Goal: Register for event/course

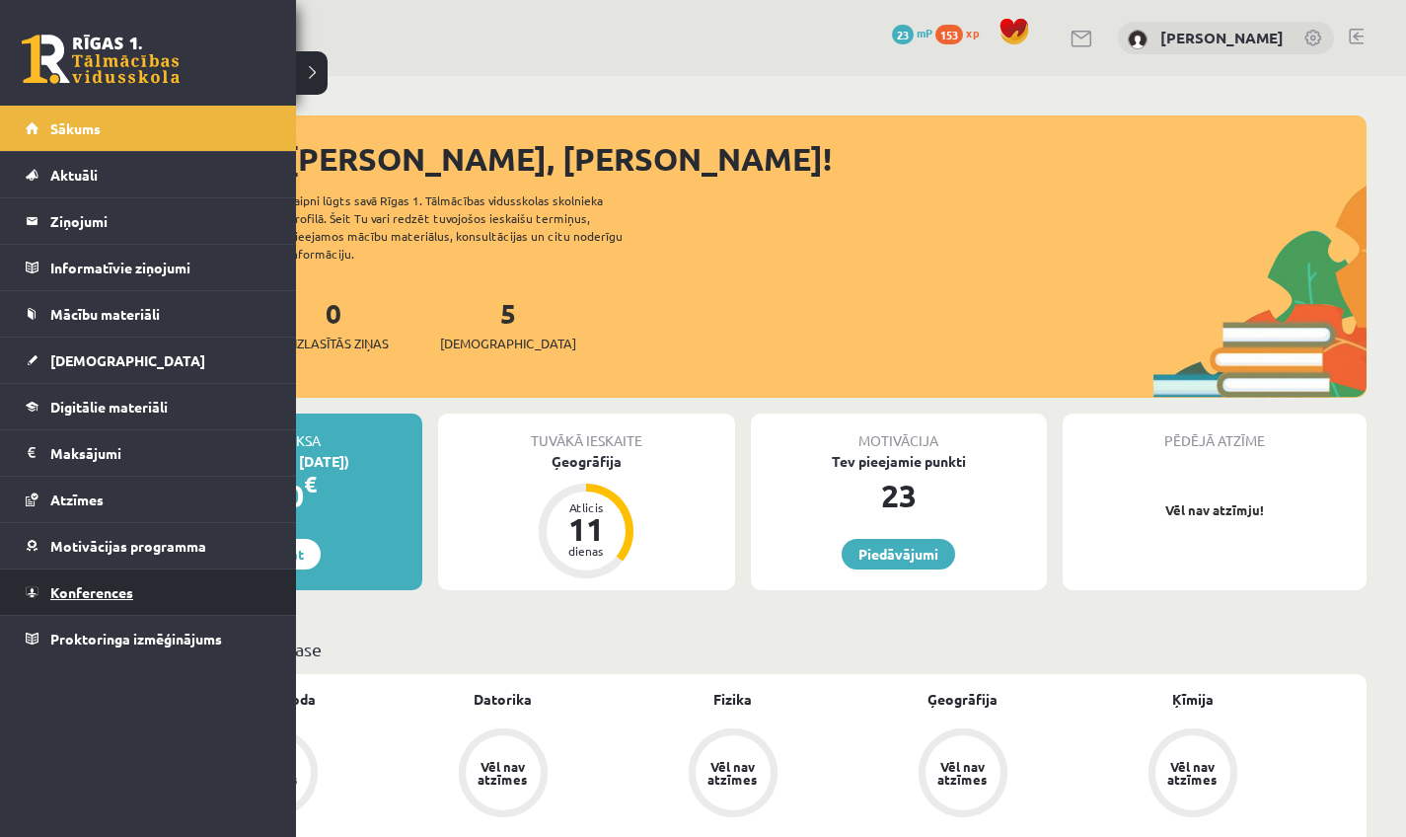
click at [74, 603] on link "Konferences" at bounding box center [149, 591] width 246 height 45
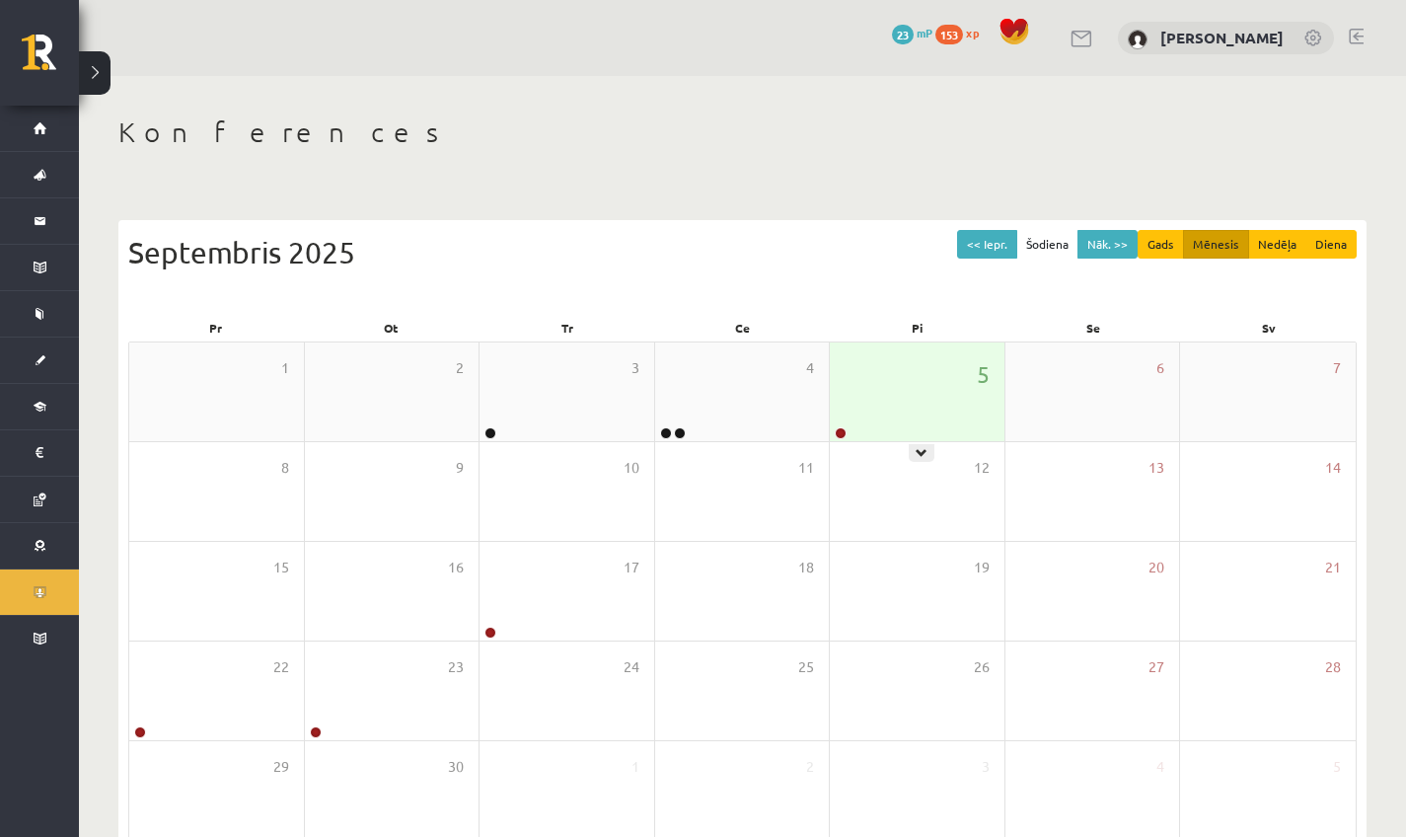
click at [922, 404] on div "5" at bounding box center [917, 391] width 175 height 99
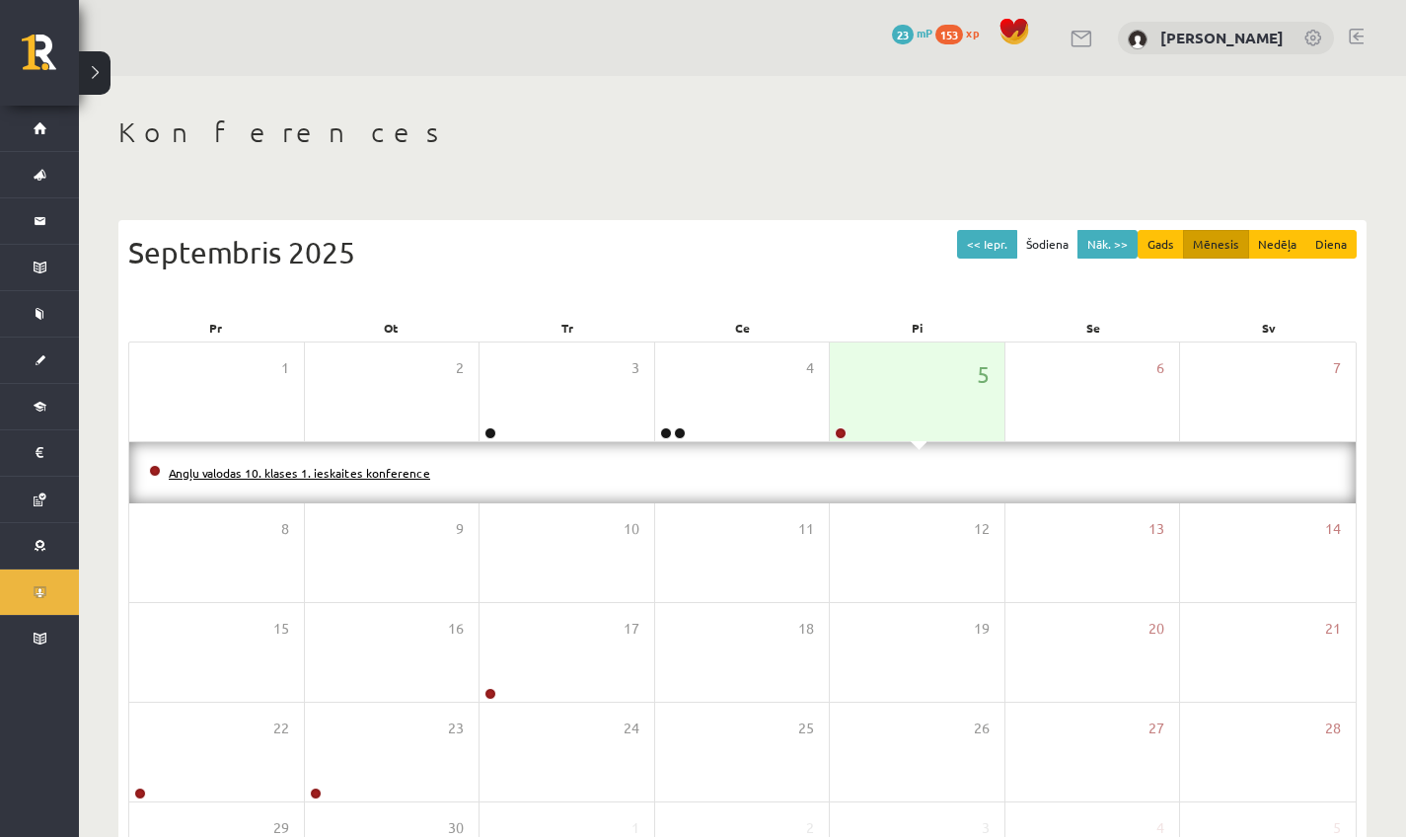
click at [340, 472] on link "Angļu valodas 10. klases 1. ieskaites konference" at bounding box center [300, 473] width 262 height 16
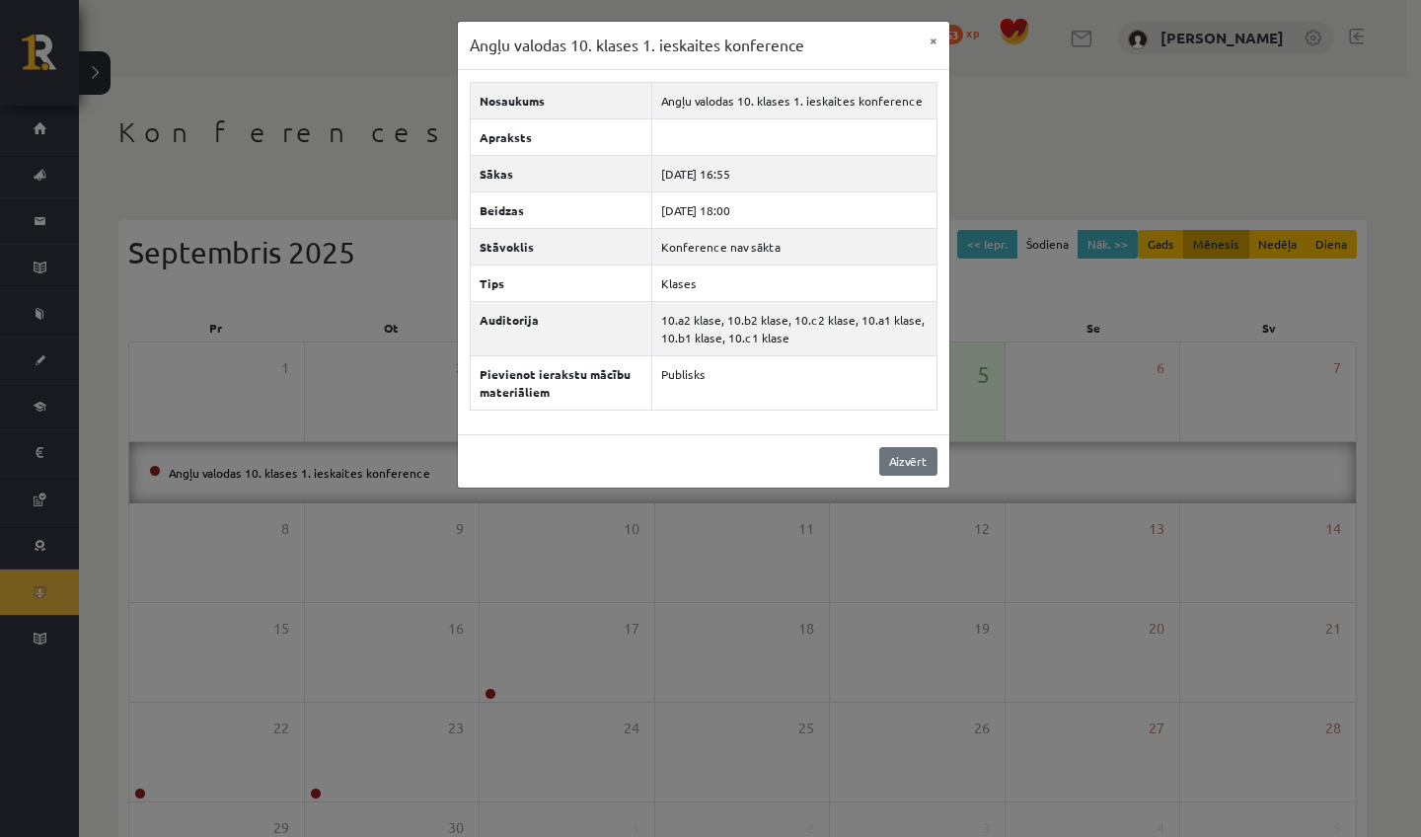
click at [905, 456] on link "Aizvērt" at bounding box center [908, 461] width 58 height 29
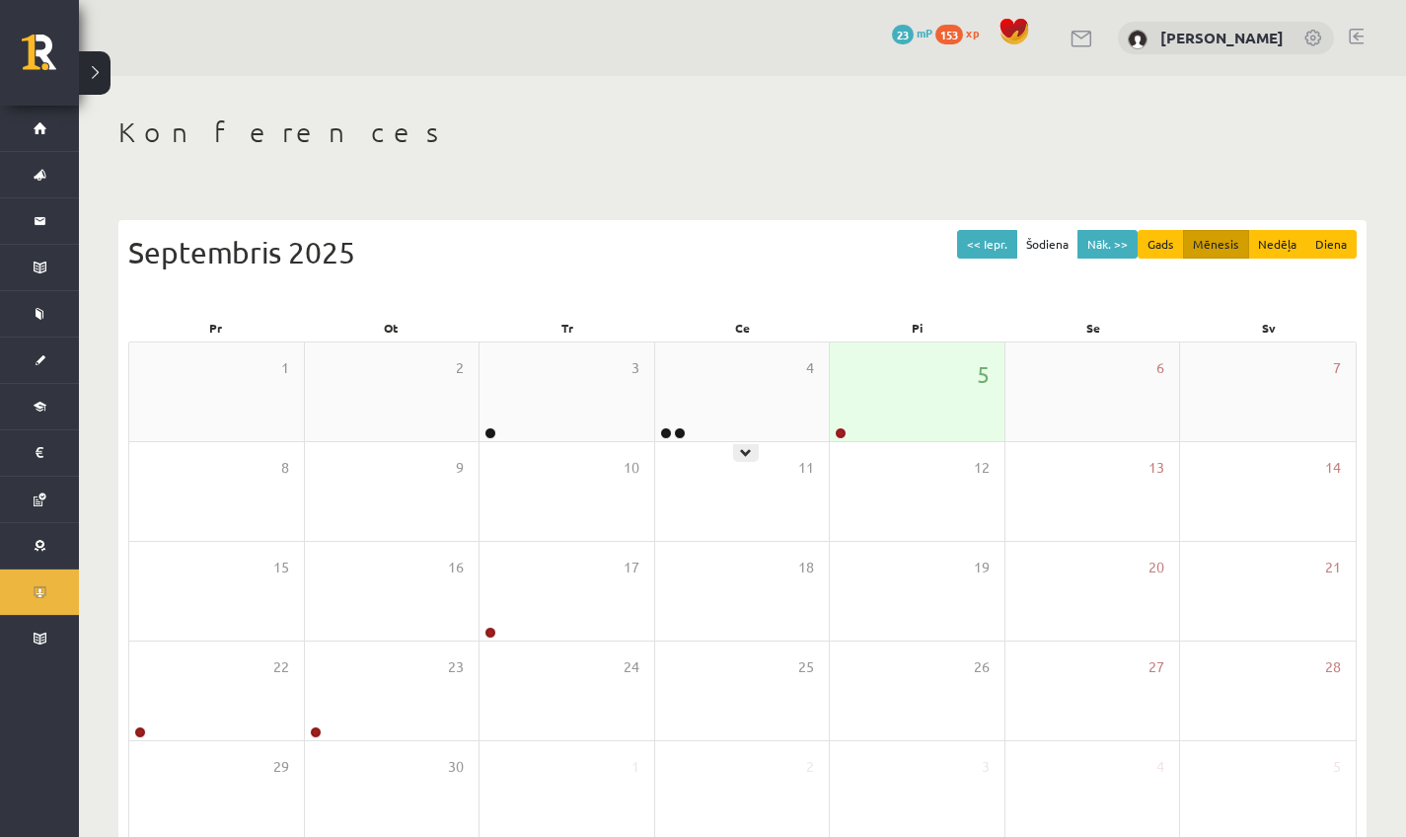
click at [832, 423] on div "5" at bounding box center [917, 391] width 175 height 99
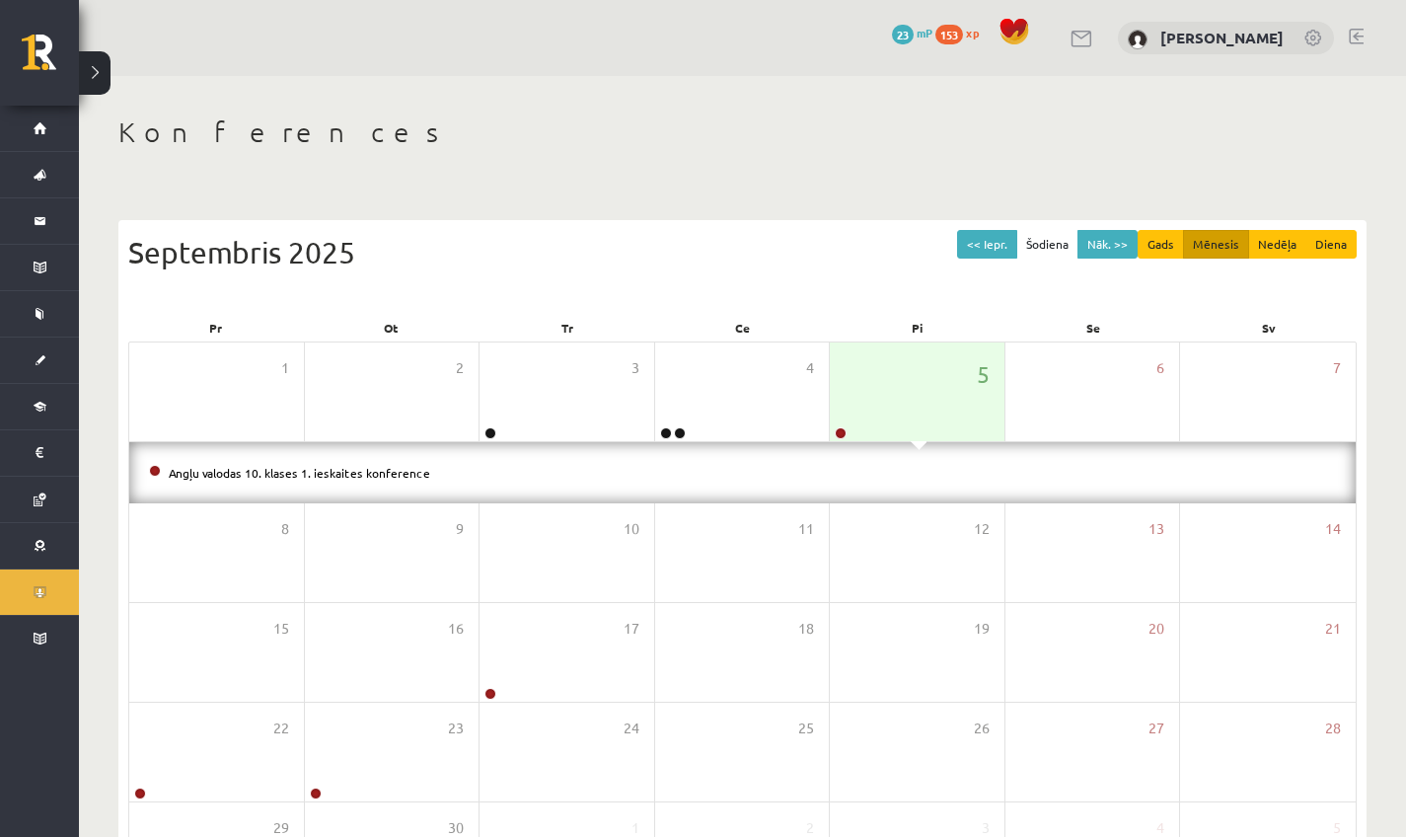
click at [252, 456] on div "Angļu valodas 10. klases 1. ieskaites konference" at bounding box center [742, 472] width 1227 height 61
click at [253, 481] on li "Angļu valodas 10. klases 1. ieskaites konference" at bounding box center [742, 473] width 1187 height 22
click at [252, 475] on link "Angļu valodas 10. klases 1. ieskaites konference" at bounding box center [300, 473] width 262 height 16
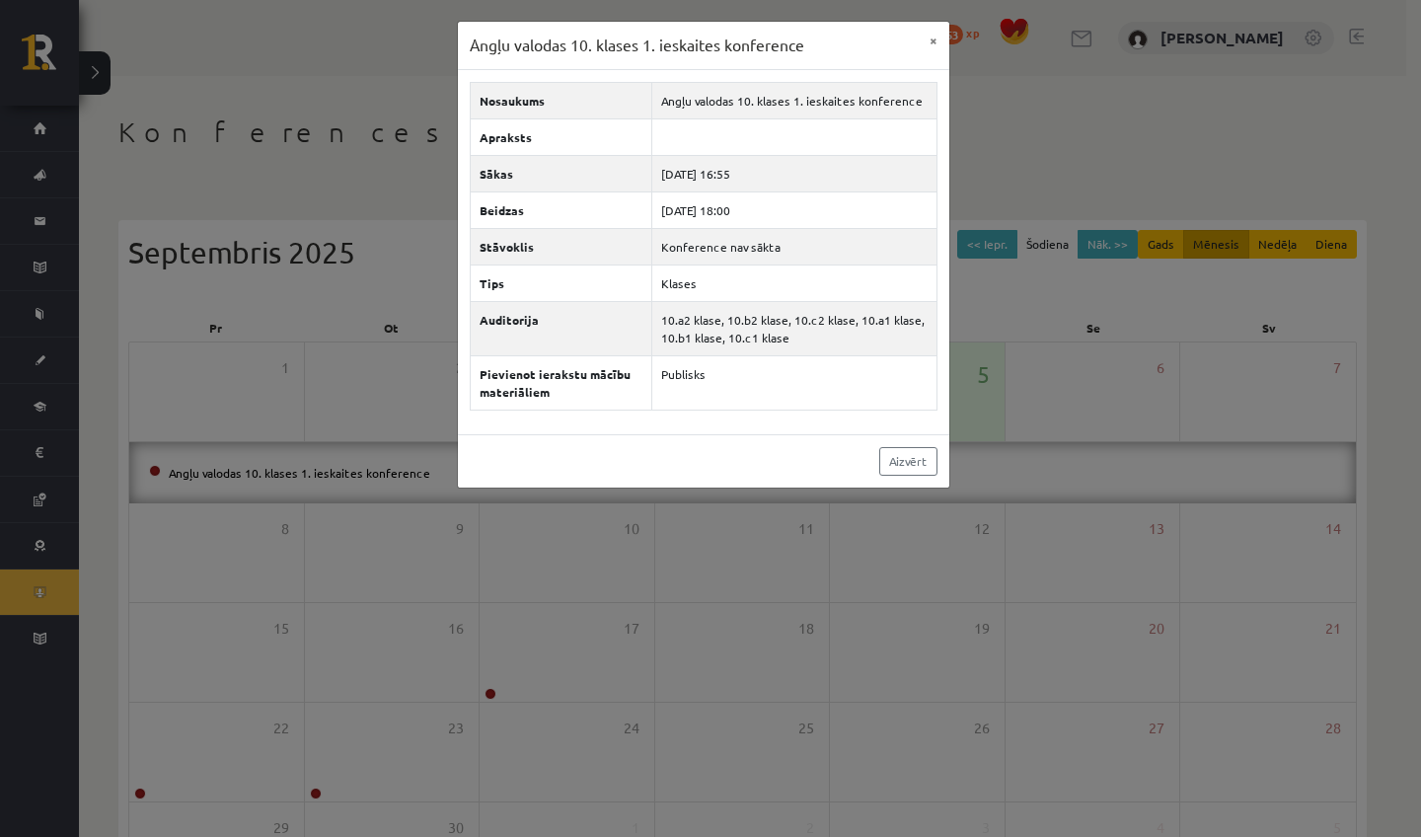
click at [370, 511] on div "Angļu valodas 10. klases 1. ieskaites konference × Nosaukums Angļu valodas 10. …" at bounding box center [710, 418] width 1421 height 837
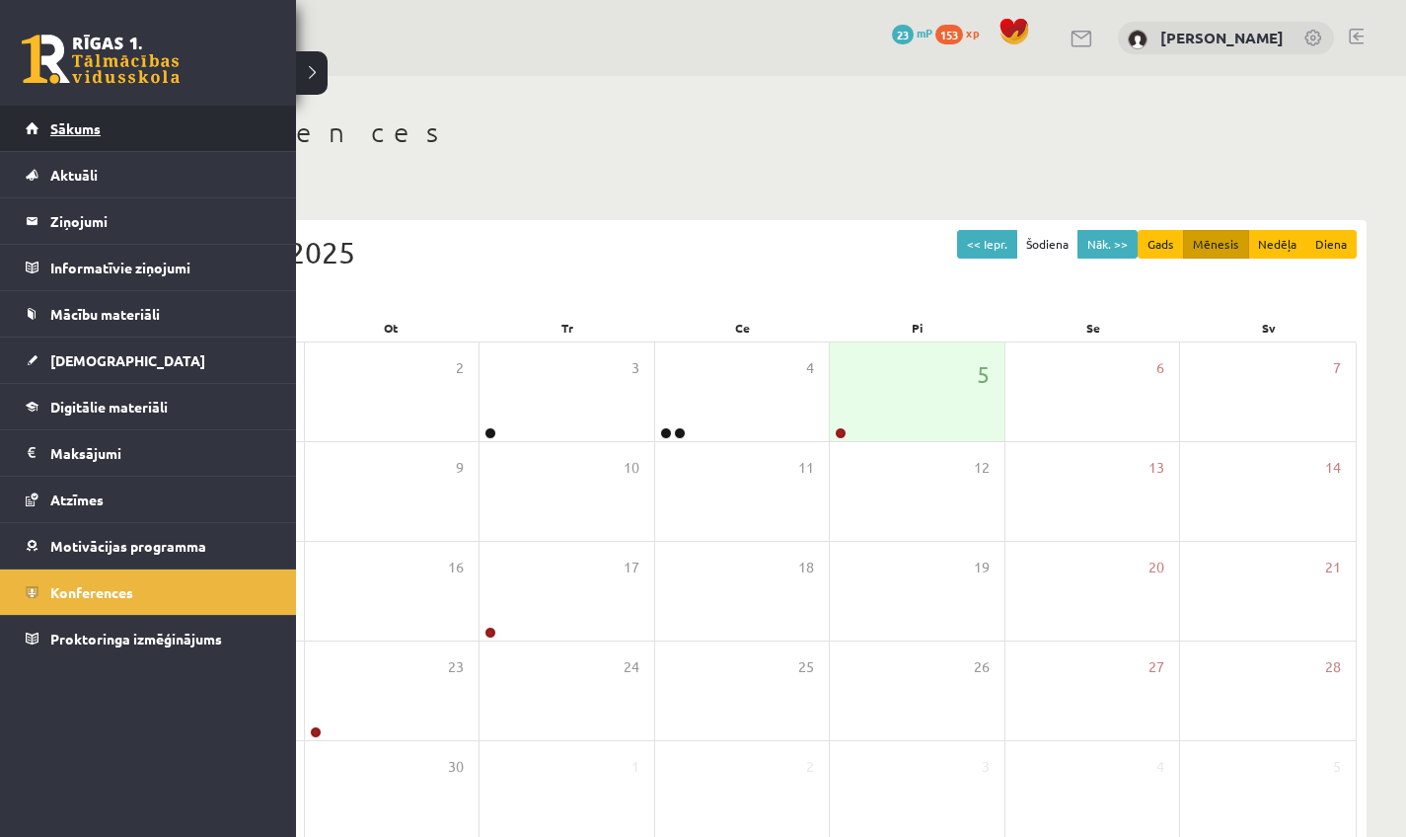
click at [31, 121] on link "Sākums" at bounding box center [149, 128] width 246 height 45
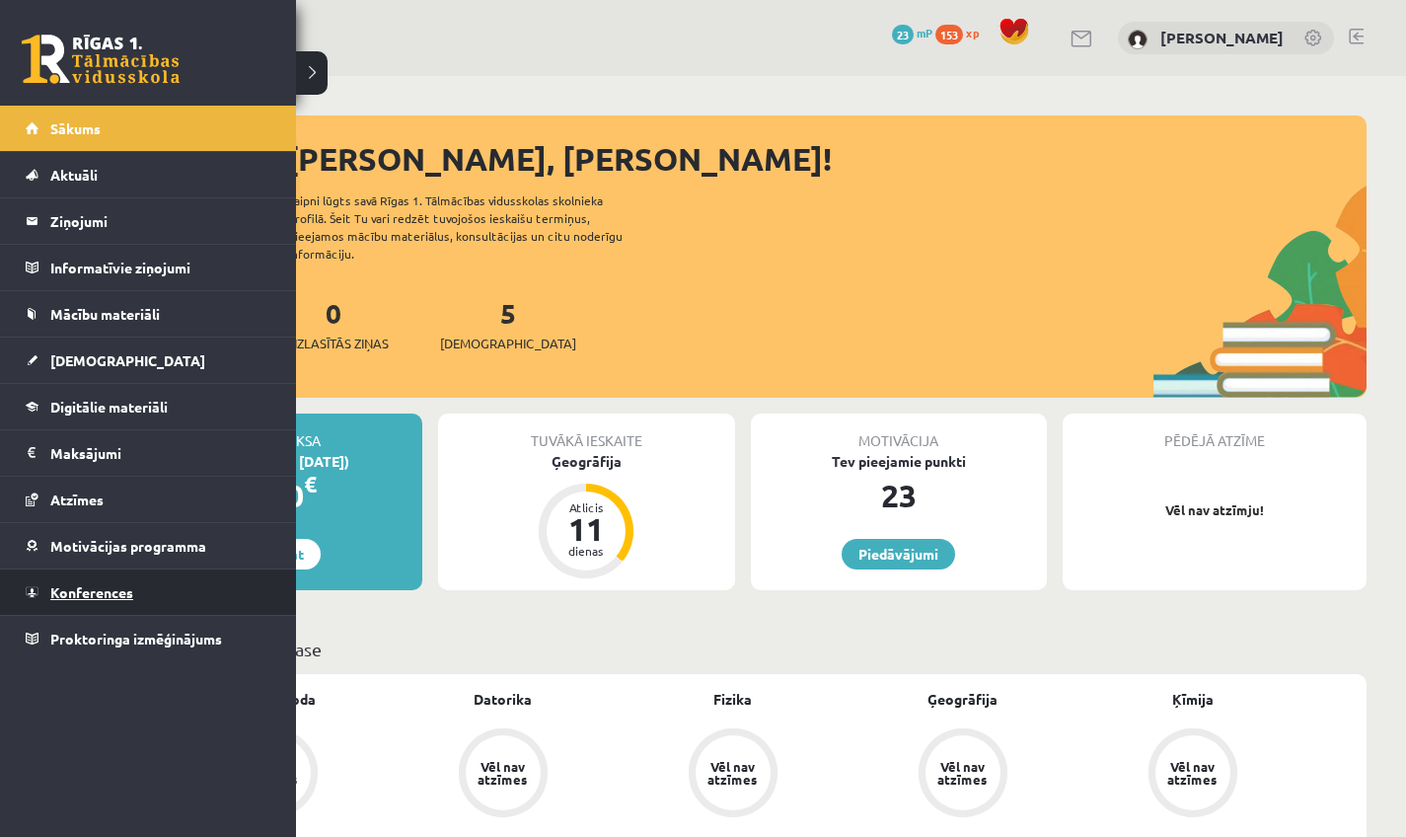
click at [107, 588] on span "Konferences" at bounding box center [91, 592] width 83 height 18
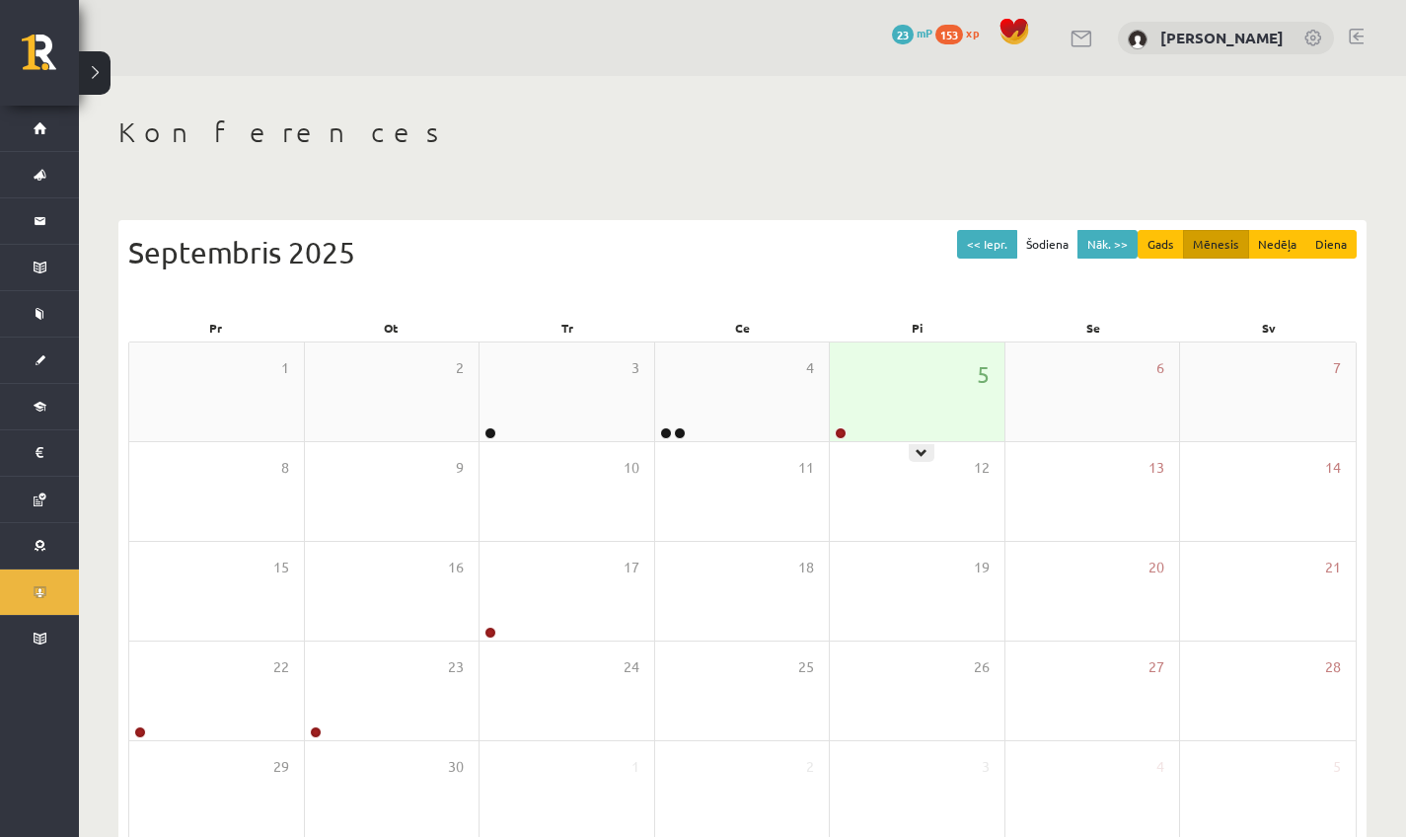
click at [863, 409] on div "5" at bounding box center [917, 391] width 175 height 99
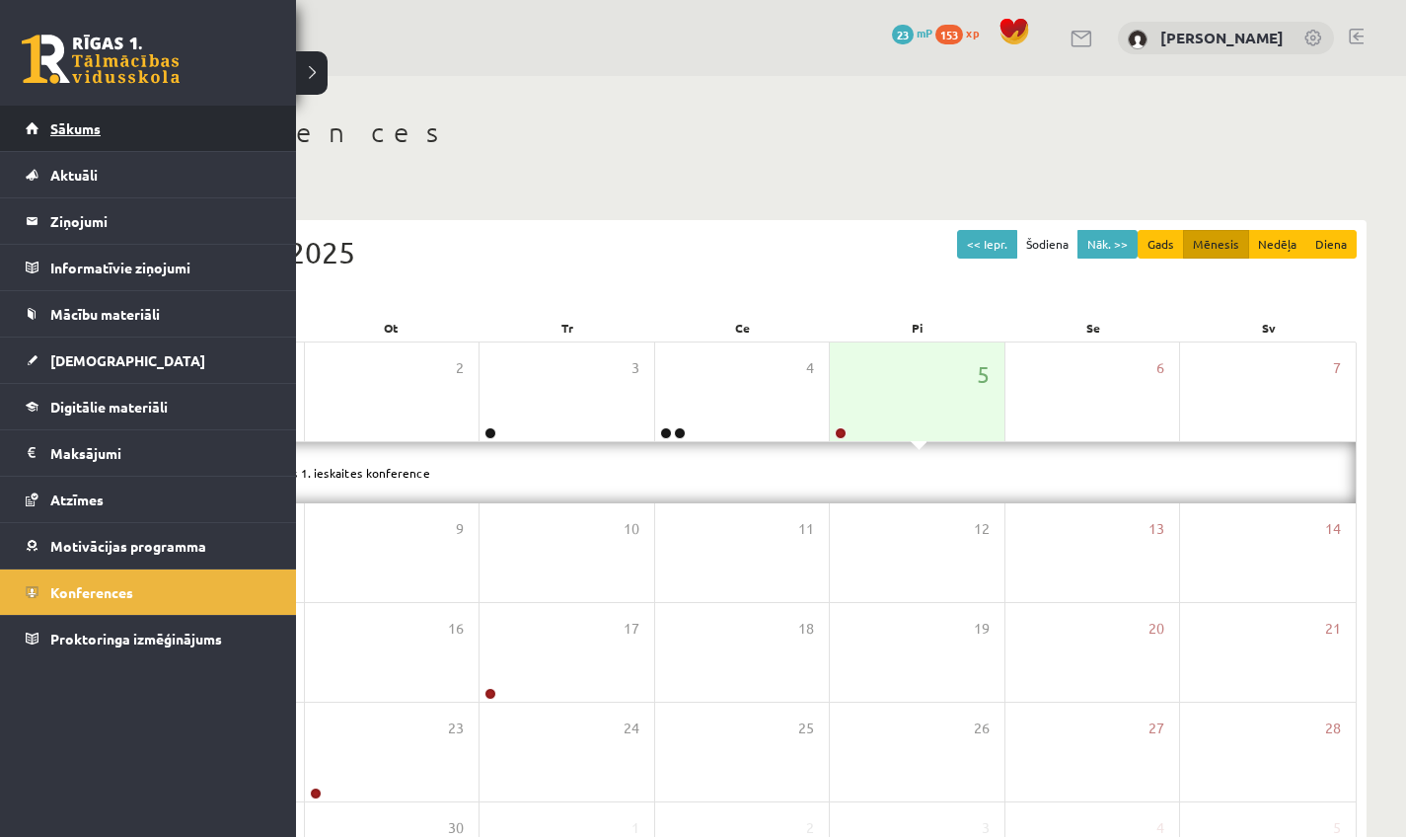
click at [38, 135] on link "Sākums" at bounding box center [149, 128] width 246 height 45
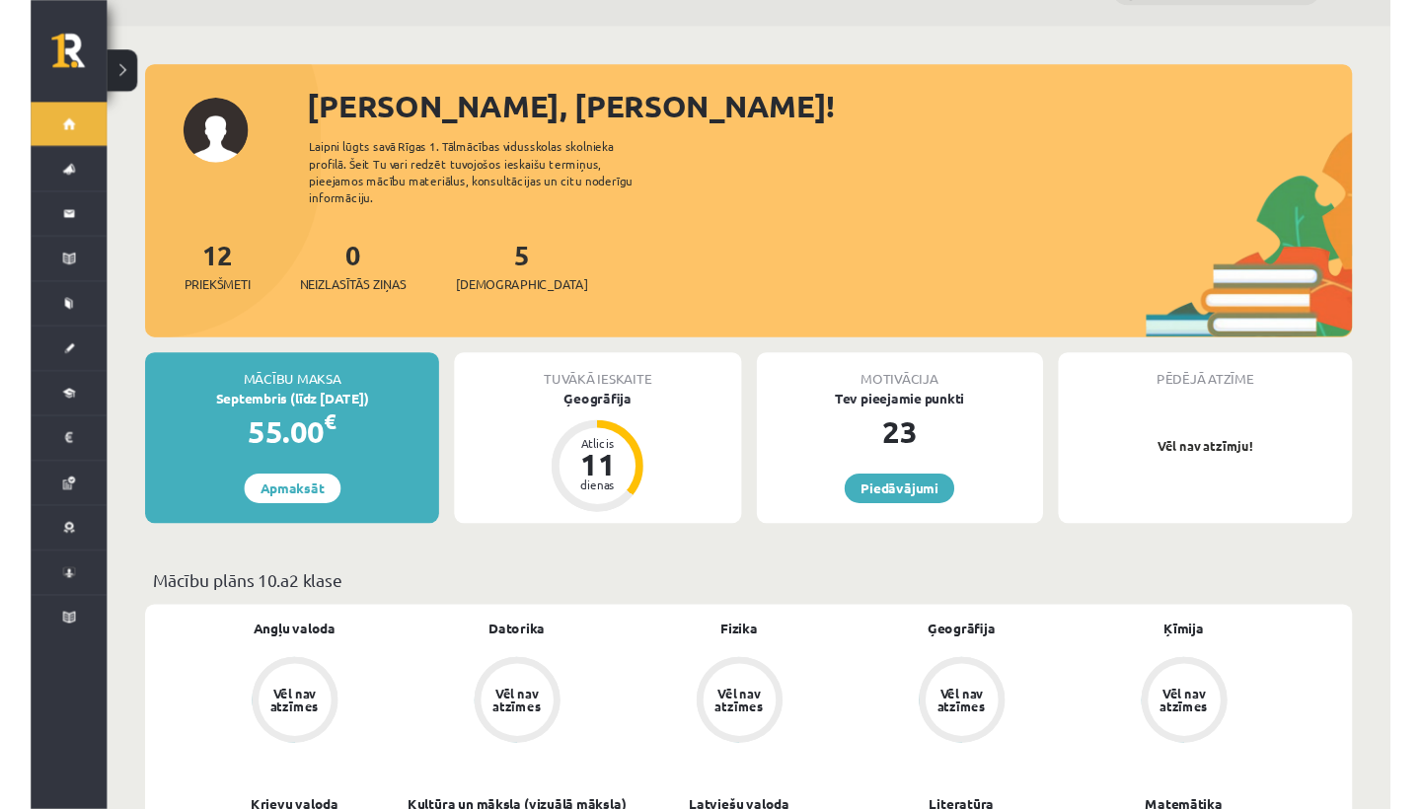
scroll to position [82, 0]
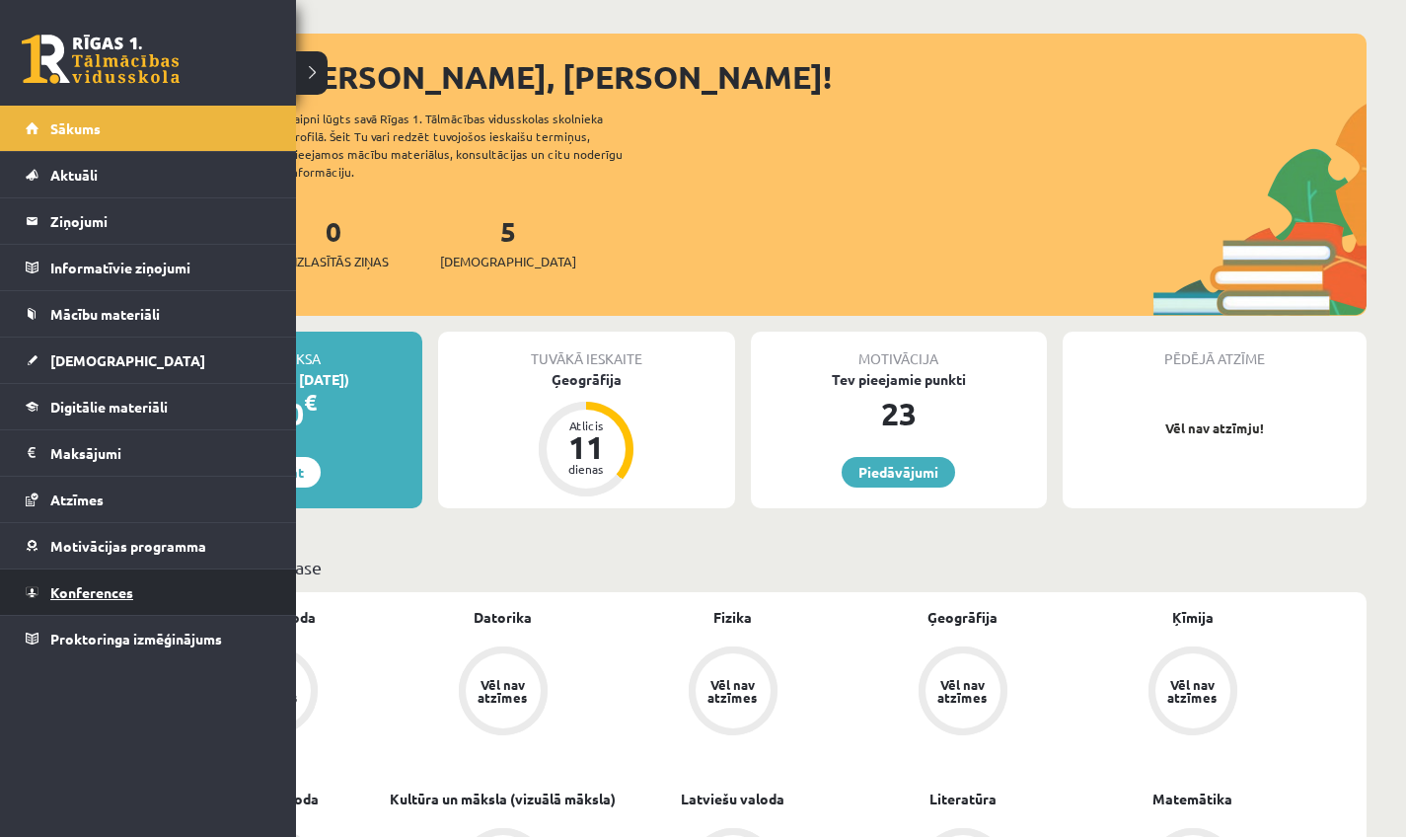
click at [96, 585] on span "Konferences" at bounding box center [91, 592] width 83 height 18
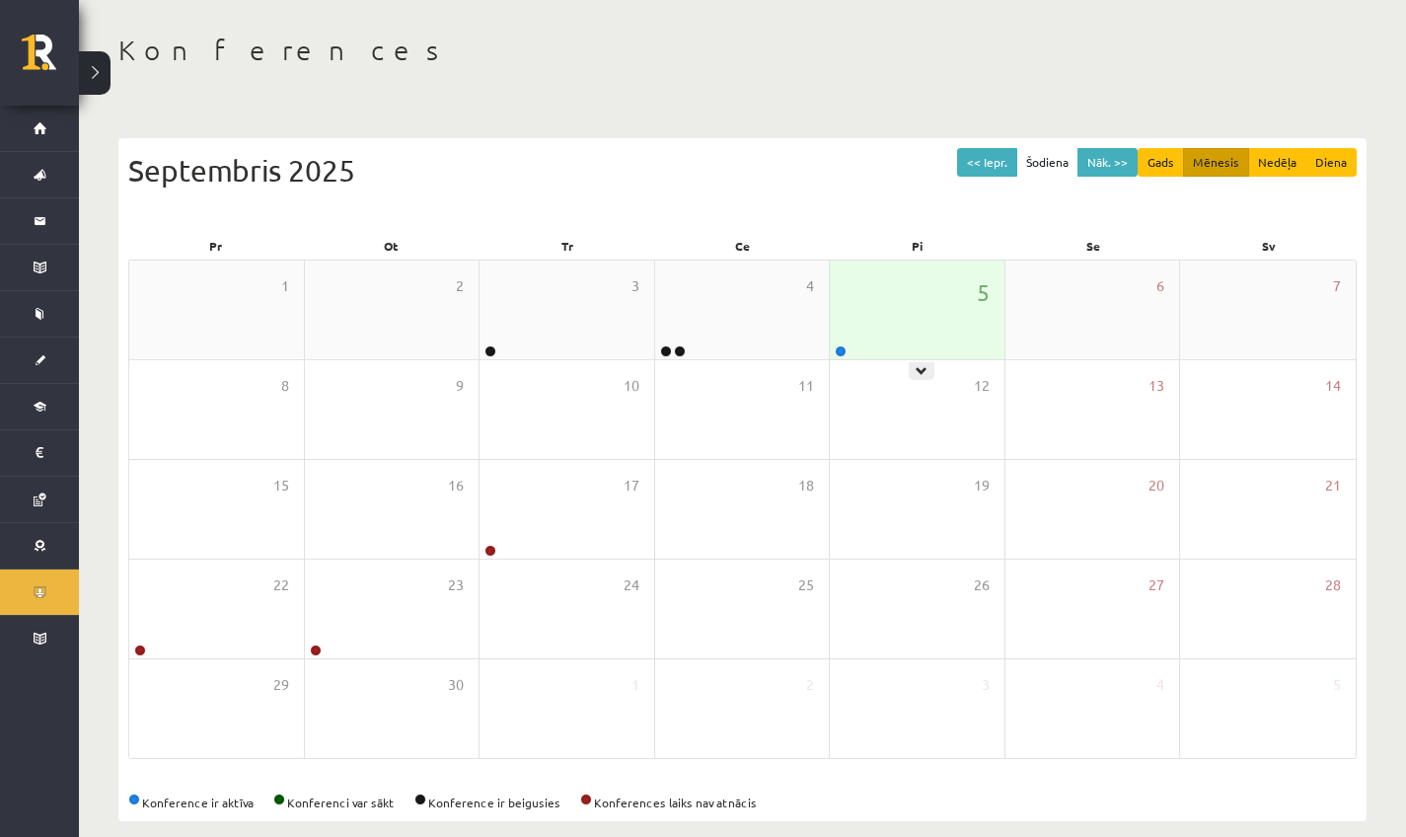
click at [973, 312] on div "5" at bounding box center [917, 310] width 175 height 99
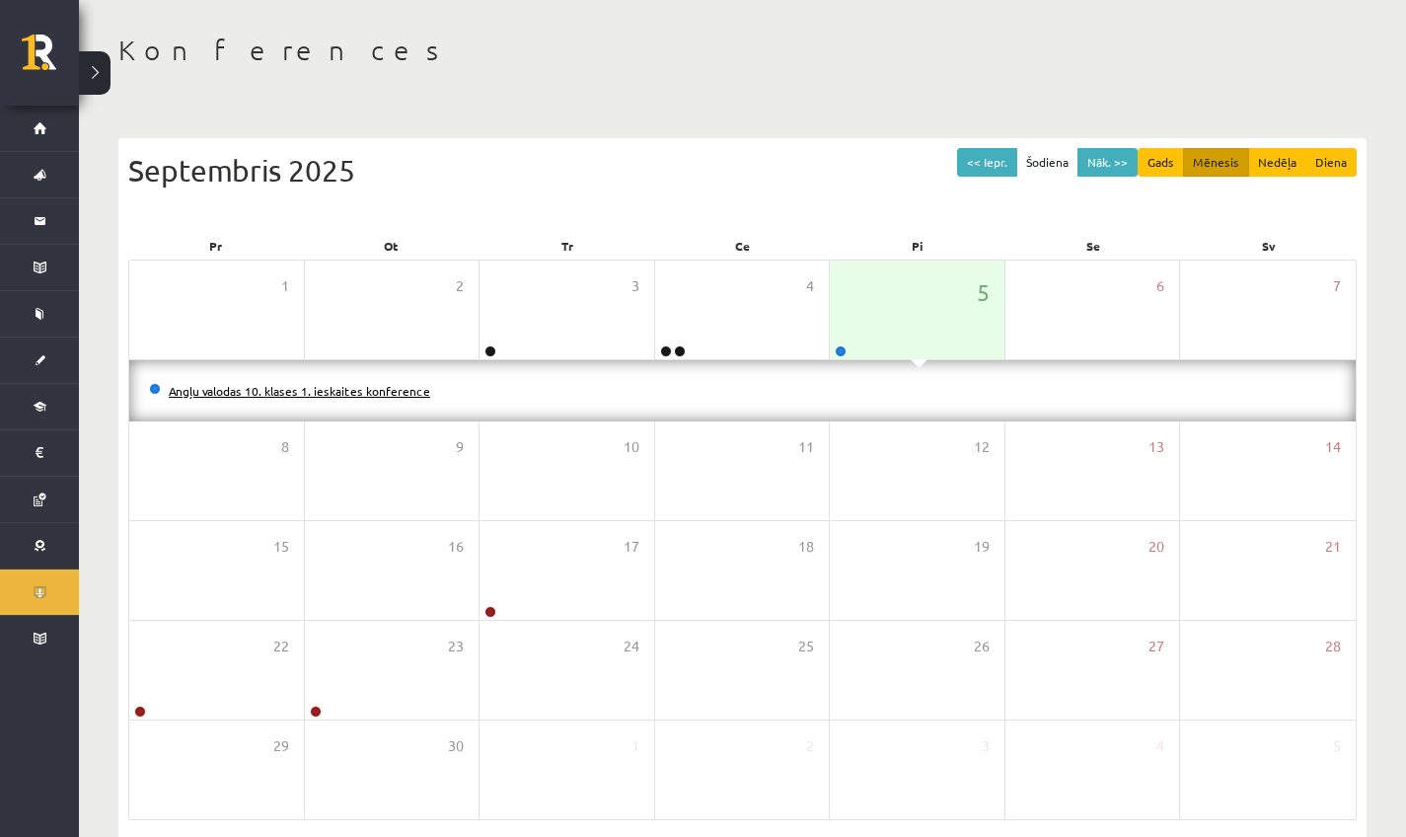
click at [386, 385] on link "Angļu valodas 10. klases 1. ieskaites konference" at bounding box center [300, 391] width 262 height 16
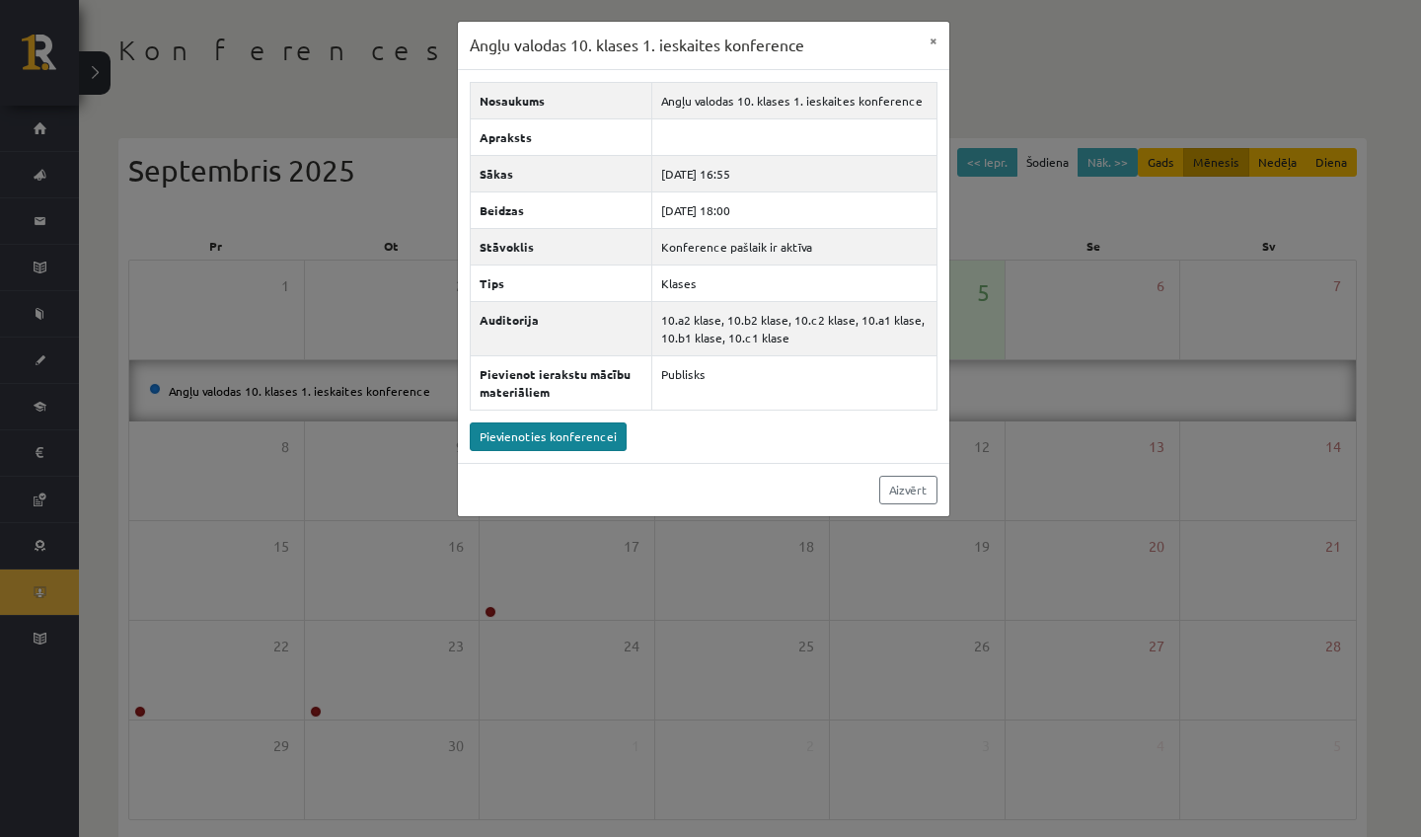
click at [530, 441] on link "Pievienoties konferencei" at bounding box center [548, 436] width 157 height 29
